Goal: Check status

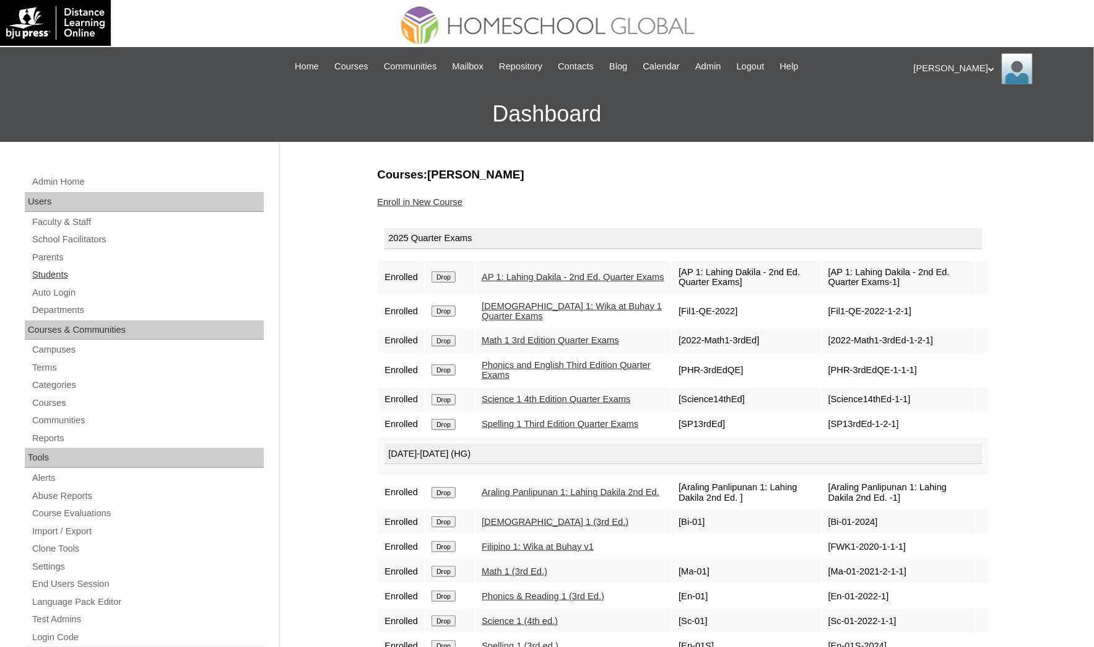
click at [97, 267] on link "Students" at bounding box center [147, 274] width 233 height 15
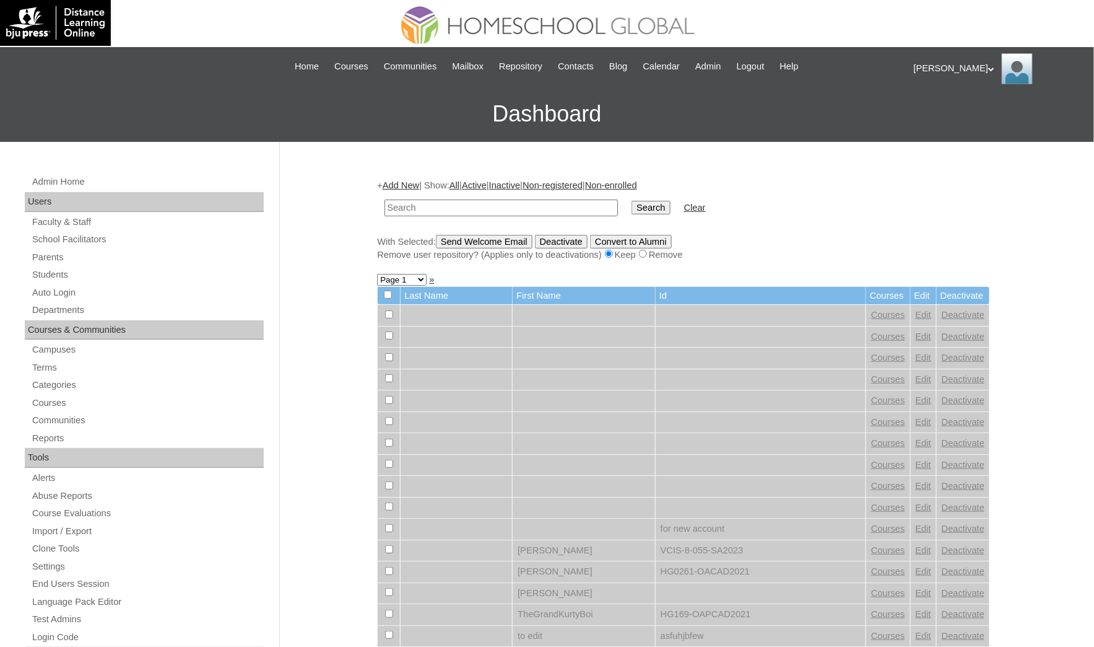
paste input "[PERSON_NAME]"
type input "[PERSON_NAME]"
click at [632, 201] on input "Search" at bounding box center [651, 208] width 38 height 14
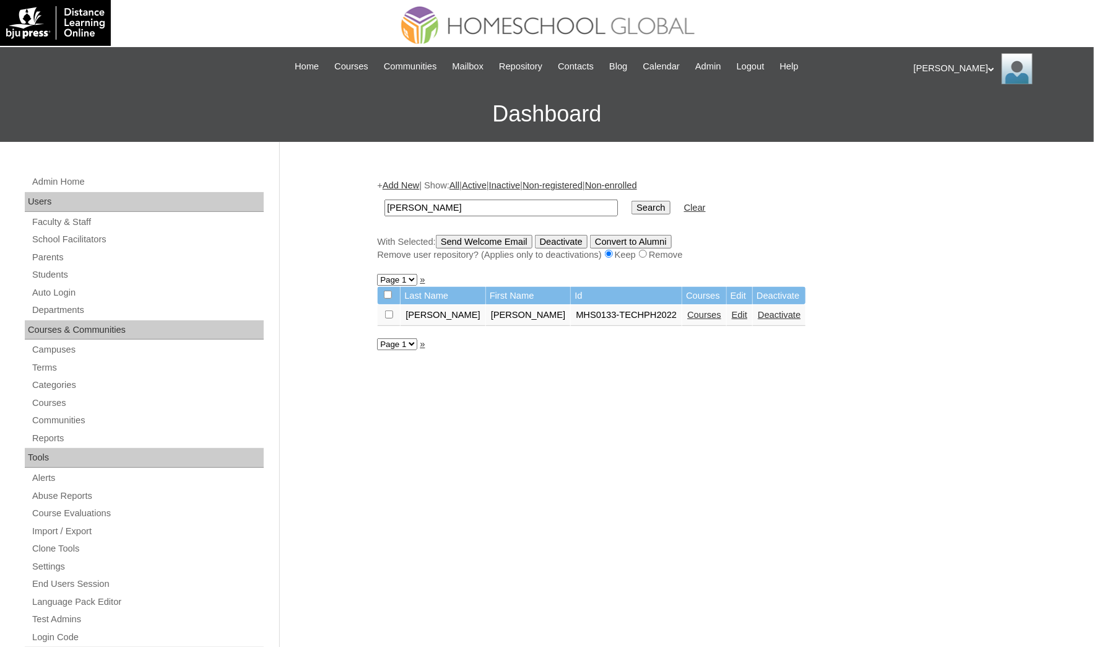
click at [687, 310] on link "Courses" at bounding box center [704, 315] width 34 height 10
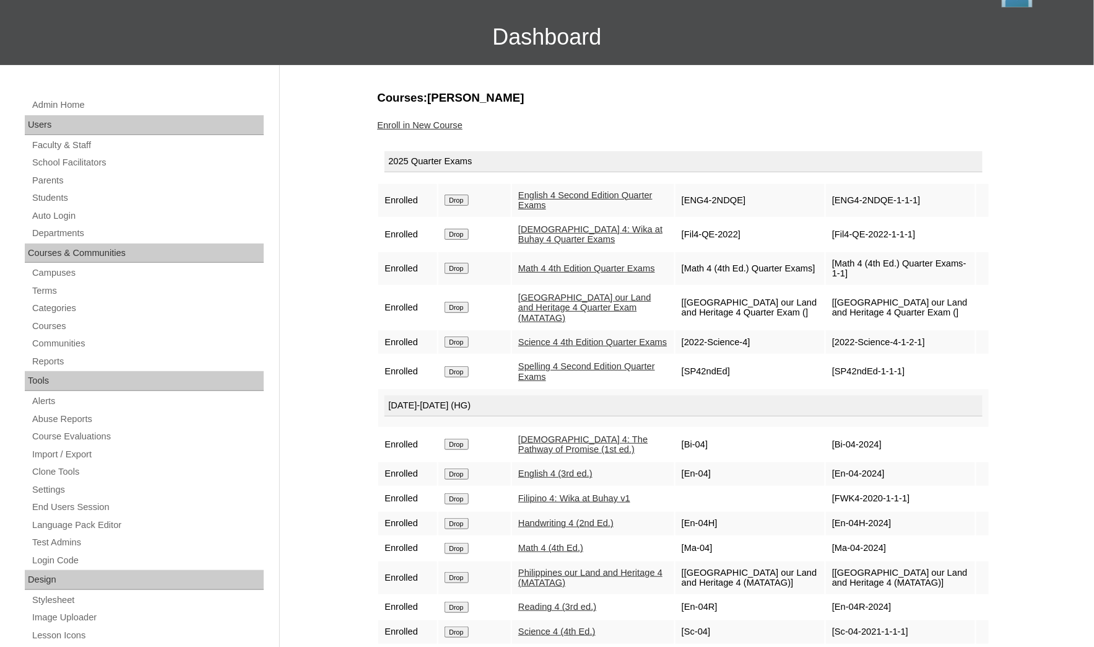
scroll to position [186, 0]
